Goal: Task Accomplishment & Management: Complete application form

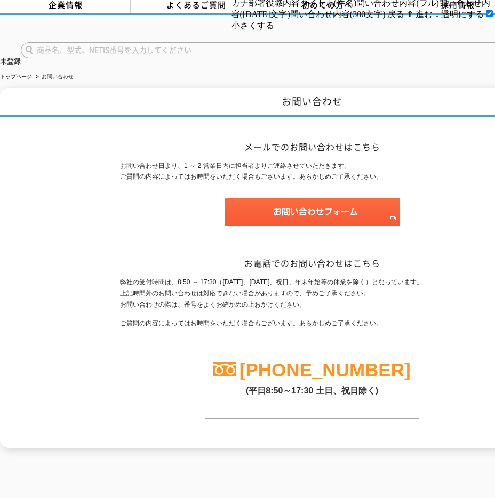
drag, startPoint x: 452, startPoint y: 169, endPoint x: 344, endPoint y: 141, distance: 112.3
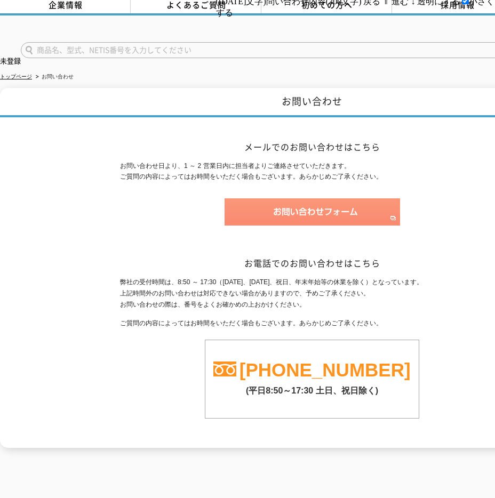
click at [295, 198] on img at bounding box center [311, 211] width 175 height 27
